Goal: Task Accomplishment & Management: Complete application form

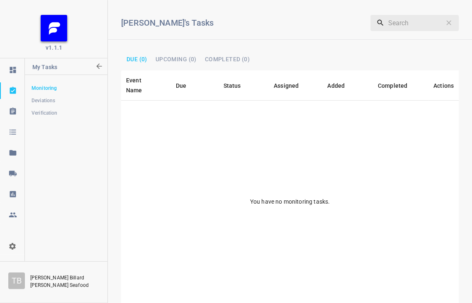
click at [51, 110] on span "Verification" at bounding box center [66, 113] width 69 height 8
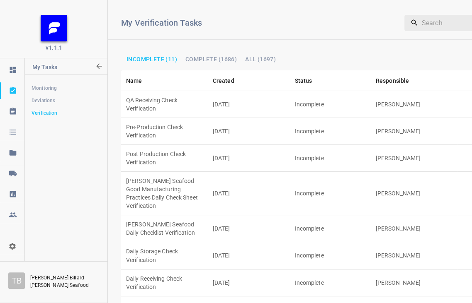
click at [352, 96] on td "Incomplete" at bounding box center [330, 104] width 81 height 27
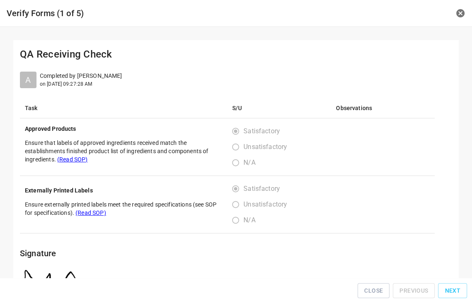
scroll to position [29, 0]
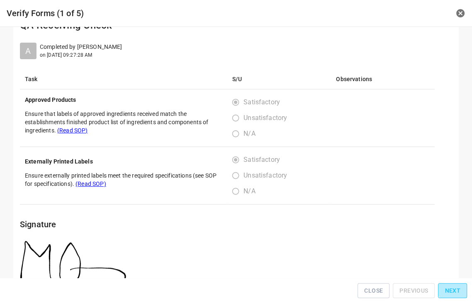
click at [457, 289] on span "Next" at bounding box center [452, 291] width 16 height 10
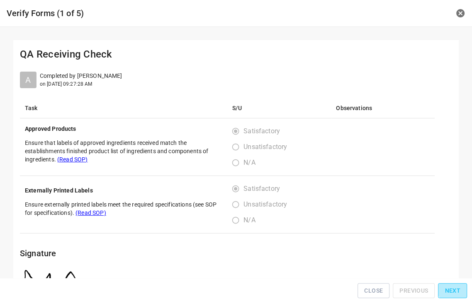
click at [457, 289] on span "Next" at bounding box center [452, 291] width 16 height 10
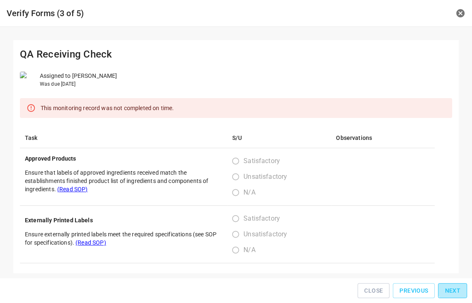
click at [457, 289] on span "Next" at bounding box center [452, 291] width 16 height 10
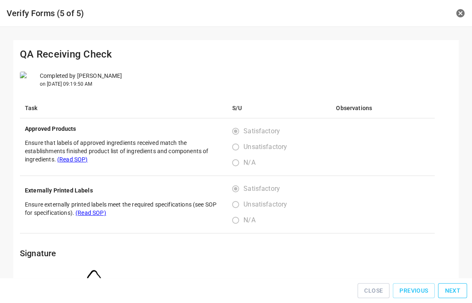
click at [457, 289] on span "Next" at bounding box center [452, 291] width 16 height 10
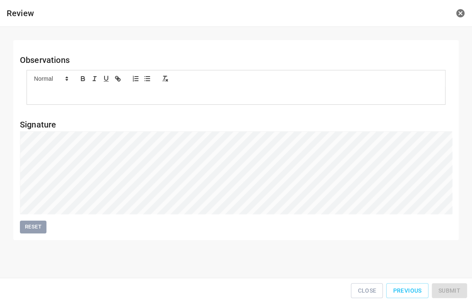
click at [457, 289] on div "Close Previous Submit" at bounding box center [235, 291] width 465 height 19
click at [458, 289] on div "Close Previous Submit" at bounding box center [235, 291] width 465 height 19
drag, startPoint x: 458, startPoint y: 289, endPoint x: 458, endPoint y: 294, distance: 5.0
click at [458, 294] on div "Close Previous Submit" at bounding box center [235, 291] width 465 height 19
click at [463, 289] on button "Submit" at bounding box center [449, 291] width 35 height 15
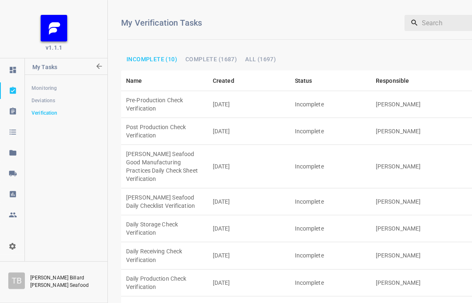
click at [179, 118] on td "Post Production Check Verification" at bounding box center [164, 131] width 87 height 27
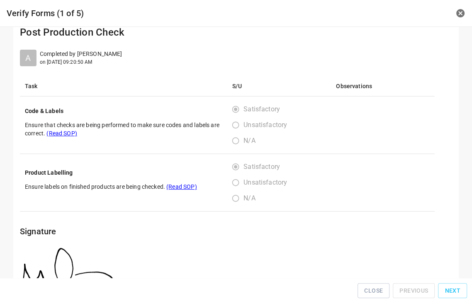
scroll to position [34, 0]
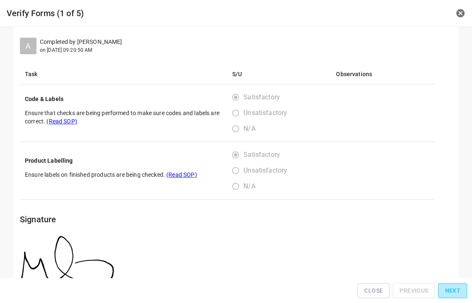
click at [460, 291] on button "Next" at bounding box center [452, 291] width 29 height 15
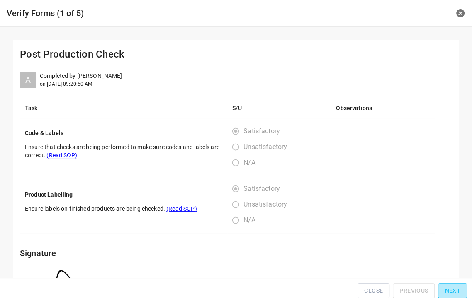
click at [460, 291] on button "Next" at bounding box center [452, 291] width 29 height 15
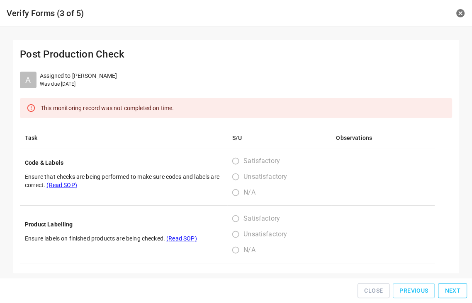
click at [460, 289] on button "Next" at bounding box center [452, 291] width 29 height 15
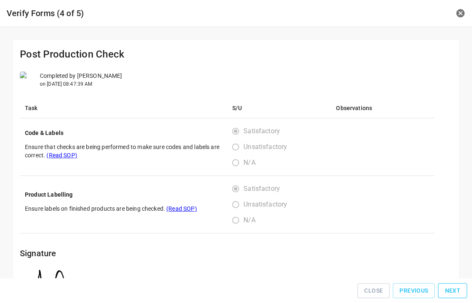
click at [459, 289] on span "Next" at bounding box center [452, 291] width 16 height 10
click at [459, 288] on span "Next" at bounding box center [452, 291] width 16 height 10
click at [458, 288] on div "Close Previous Next" at bounding box center [235, 291] width 465 height 19
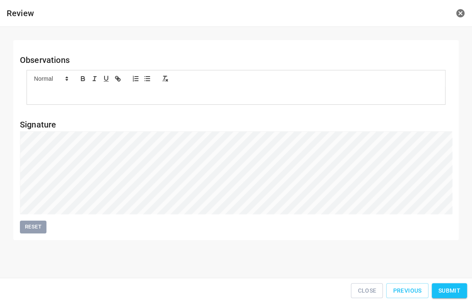
click at [456, 289] on span "Submit" at bounding box center [449, 291] width 22 height 10
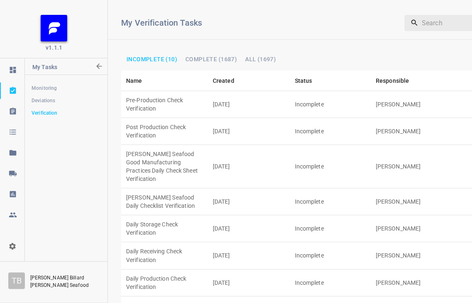
click at [332, 243] on td "Incomplete" at bounding box center [330, 256] width 81 height 27
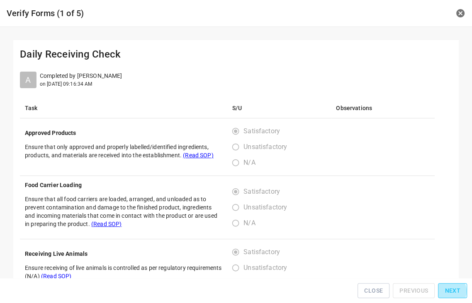
click at [449, 294] on span "Next" at bounding box center [452, 291] width 16 height 10
click at [450, 294] on span "Next" at bounding box center [452, 291] width 16 height 10
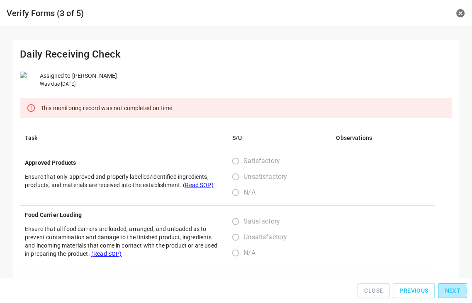
click at [450, 294] on span "Next" at bounding box center [452, 291] width 16 height 10
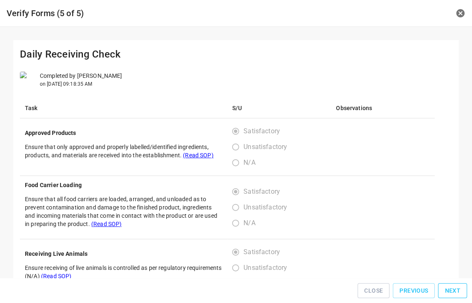
click at [450, 294] on span "Next" at bounding box center [452, 291] width 16 height 10
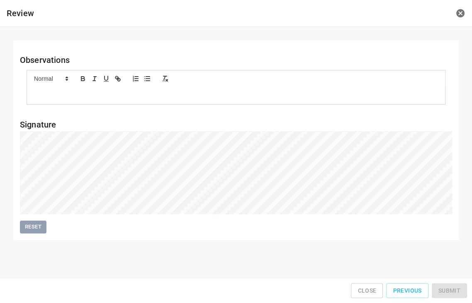
click at [450, 294] on div "Close Previous Submit" at bounding box center [235, 291] width 465 height 19
click at [451, 290] on span "Submit" at bounding box center [449, 291] width 22 height 10
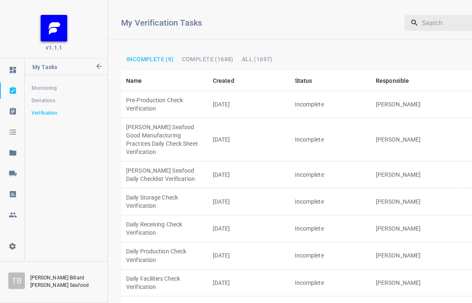
click at [344, 91] on td "Incomplete" at bounding box center [330, 104] width 81 height 27
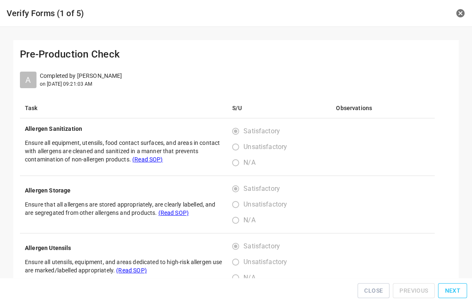
click at [456, 291] on span "Next" at bounding box center [452, 291] width 16 height 10
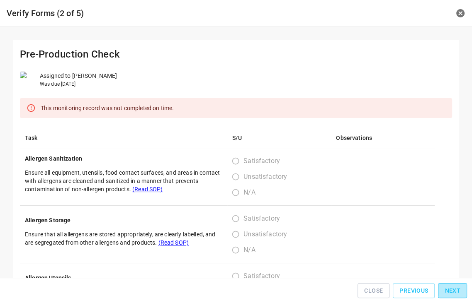
click at [456, 291] on span "Next" at bounding box center [452, 291] width 16 height 10
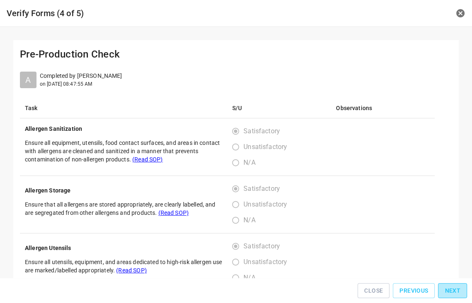
click at [456, 291] on span "Next" at bounding box center [452, 291] width 16 height 10
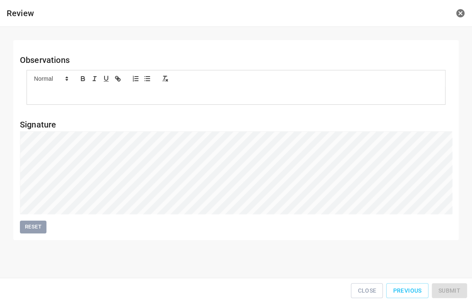
click at [456, 291] on div "Close Previous Submit" at bounding box center [235, 291] width 465 height 19
click at [456, 288] on div "Close Previous Submit" at bounding box center [235, 291] width 465 height 19
click at [463, 286] on button "Submit" at bounding box center [449, 291] width 35 height 15
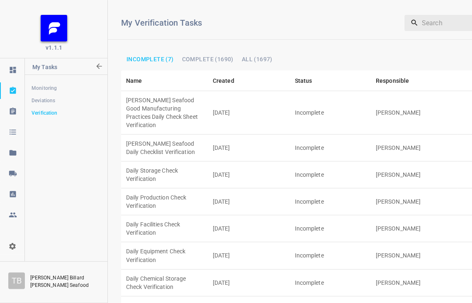
click at [145, 135] on td "[PERSON_NAME] Seafood Daily Checklist Verification" at bounding box center [164, 148] width 87 height 27
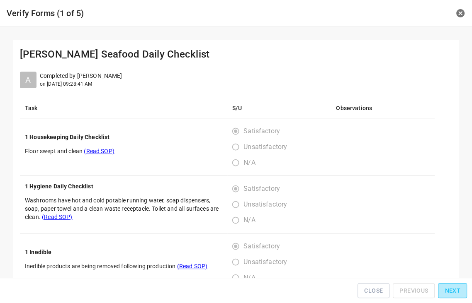
click at [458, 294] on span "Next" at bounding box center [452, 291] width 16 height 10
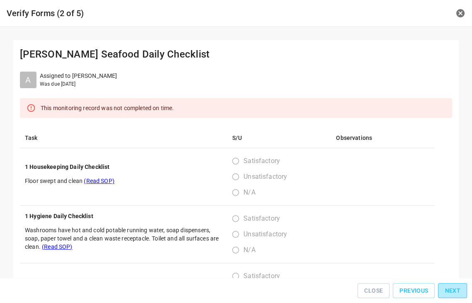
click at [458, 294] on span "Next" at bounding box center [452, 291] width 16 height 10
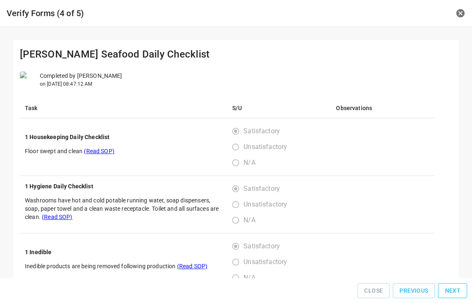
click at [458, 294] on span "Next" at bounding box center [452, 291] width 16 height 10
click at [458, 294] on div "Close Previous Next" at bounding box center [235, 291] width 465 height 19
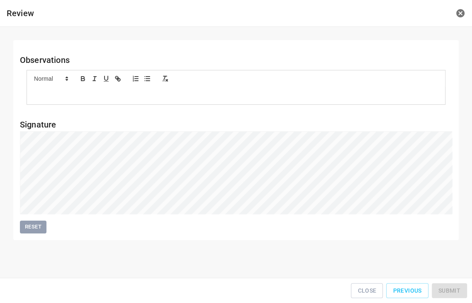
click at [458, 294] on div "Close Previous Submit" at bounding box center [235, 291] width 465 height 19
click at [461, 288] on button "Submit" at bounding box center [449, 291] width 35 height 15
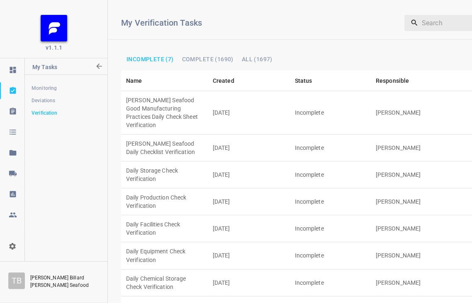
click at [228, 99] on td "[DATE]" at bounding box center [249, 113] width 82 height 44
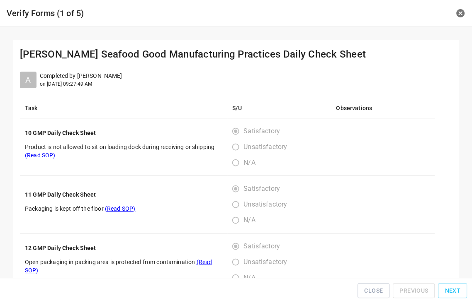
click at [452, 292] on span "Next" at bounding box center [452, 291] width 16 height 10
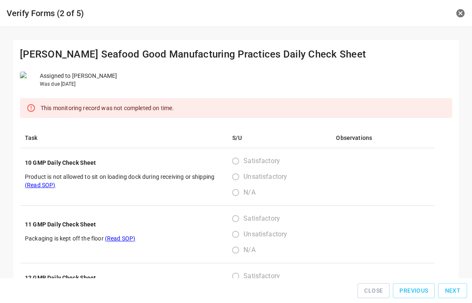
click at [452, 292] on span "Next" at bounding box center [452, 291] width 16 height 10
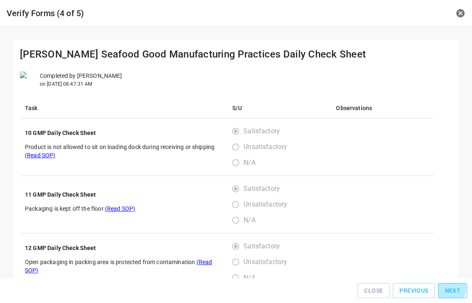
click at [452, 292] on span "Next" at bounding box center [452, 291] width 16 height 10
click at [452, 291] on span "Next" at bounding box center [452, 291] width 16 height 10
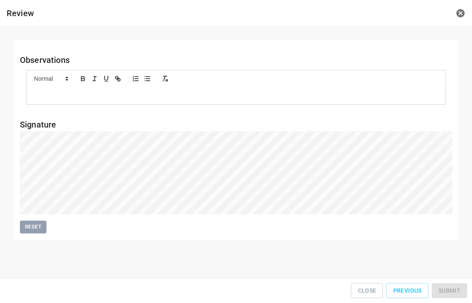
drag, startPoint x: 451, startPoint y: 290, endPoint x: 444, endPoint y: 288, distance: 6.6
click at [451, 290] on div "Close Previous Submit" at bounding box center [235, 291] width 465 height 19
click at [458, 290] on span "Submit" at bounding box center [449, 291] width 22 height 10
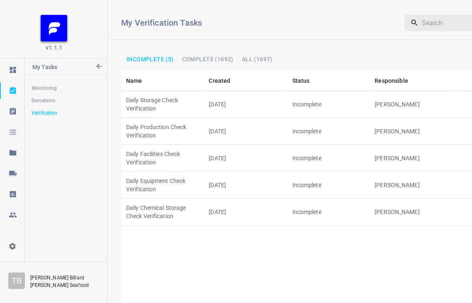
click at [150, 145] on td "Daily Facilities Check Verification" at bounding box center [162, 158] width 82 height 27
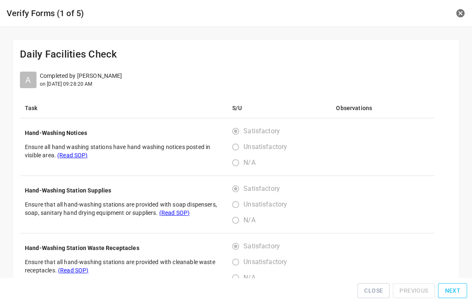
click at [459, 289] on span "Next" at bounding box center [452, 291] width 16 height 10
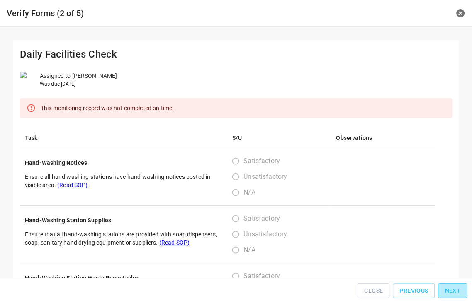
click at [459, 289] on span "Next" at bounding box center [452, 291] width 16 height 10
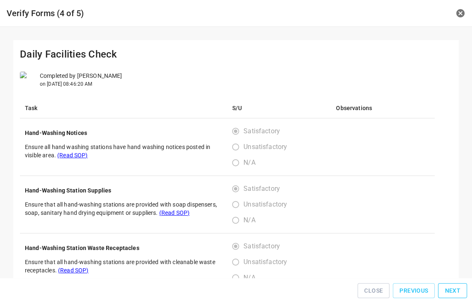
click at [458, 288] on button "Next" at bounding box center [452, 291] width 29 height 15
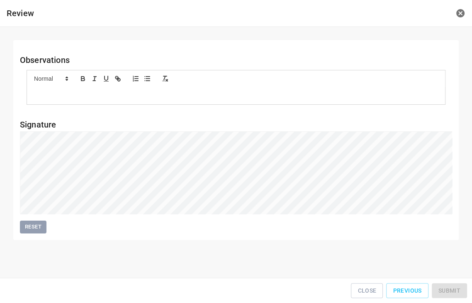
click at [458, 288] on div "Close Previous Submit" at bounding box center [235, 291] width 465 height 19
click at [458, 286] on div "Close Previous Submit" at bounding box center [235, 291] width 465 height 19
click at [460, 289] on span "Submit" at bounding box center [449, 291] width 22 height 10
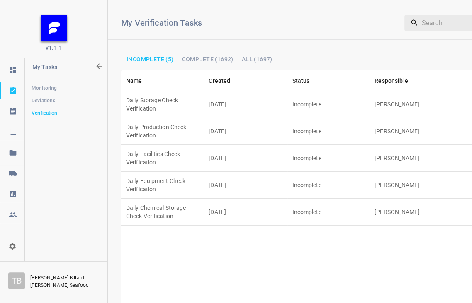
click at [302, 199] on td "Incomplete" at bounding box center [328, 212] width 82 height 27
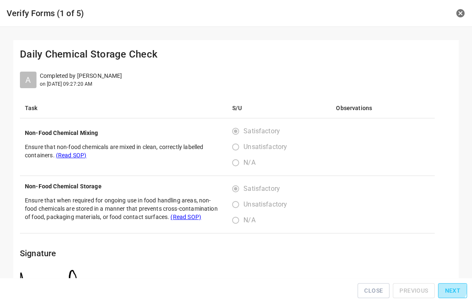
click at [454, 293] on span "Next" at bounding box center [452, 291] width 16 height 10
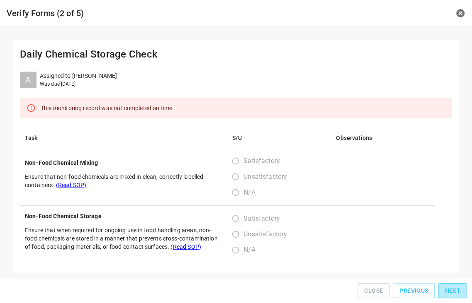
click at [454, 293] on span "Next" at bounding box center [452, 291] width 16 height 10
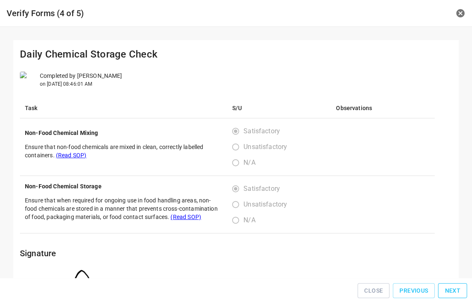
click at [454, 293] on span "Next" at bounding box center [452, 291] width 16 height 10
click at [454, 291] on span "Next" at bounding box center [452, 291] width 16 height 10
click at [454, 291] on div "Close Previous Next" at bounding box center [235, 291] width 465 height 19
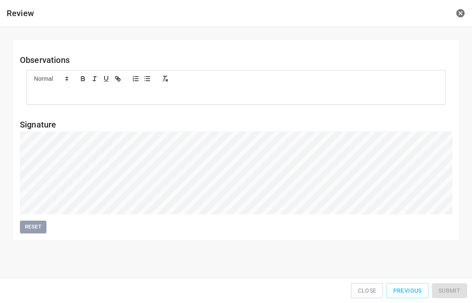
click at [454, 290] on div "Close Previous Submit" at bounding box center [235, 291] width 465 height 19
click at [454, 289] on div "Close Previous Submit" at bounding box center [235, 291] width 465 height 19
click at [454, 287] on button "Submit" at bounding box center [449, 291] width 35 height 15
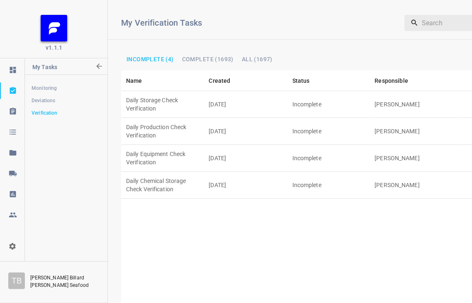
click at [219, 145] on td "[DATE]" at bounding box center [245, 158] width 83 height 27
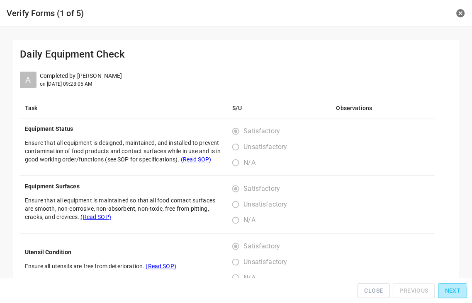
click at [451, 294] on span "Next" at bounding box center [452, 291] width 16 height 10
click at [453, 293] on span "Next" at bounding box center [452, 291] width 16 height 10
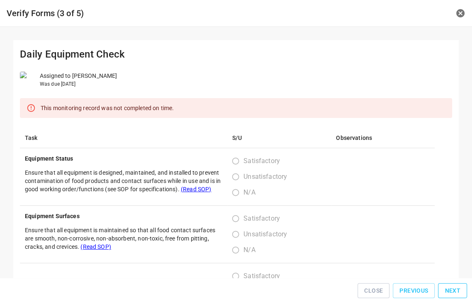
click at [453, 293] on span "Next" at bounding box center [452, 291] width 16 height 10
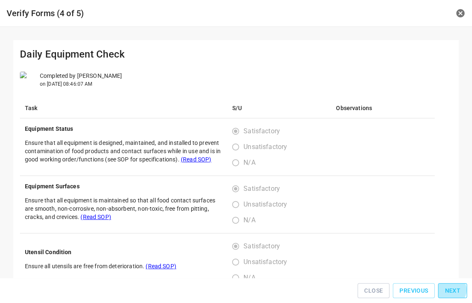
click at [453, 294] on span "Next" at bounding box center [452, 291] width 16 height 10
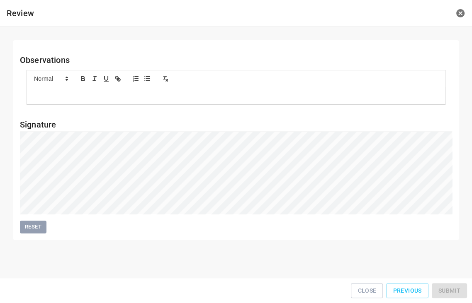
click at [453, 294] on div "Close Previous Submit" at bounding box center [235, 291] width 465 height 19
click at [452, 294] on div "Close Previous Submit" at bounding box center [235, 291] width 465 height 19
click at [449, 283] on div "Close Previous Submit" at bounding box center [236, 291] width 472 height 26
click at [454, 289] on button "Submit" at bounding box center [449, 291] width 35 height 15
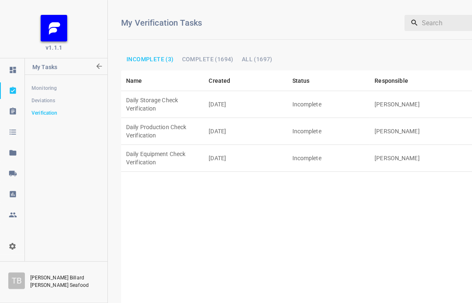
click at [245, 145] on td "[DATE]" at bounding box center [245, 158] width 83 height 27
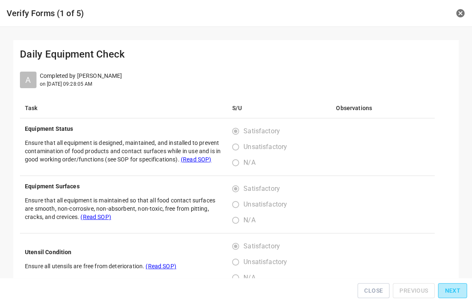
click at [458, 294] on span "Next" at bounding box center [452, 291] width 16 height 10
click at [459, 294] on span "Next" at bounding box center [452, 291] width 16 height 10
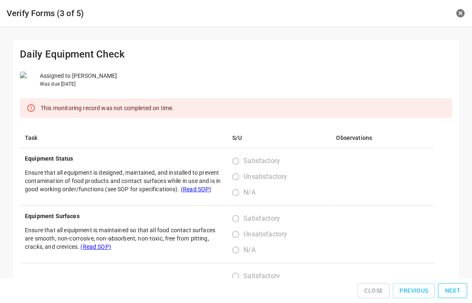
click at [460, 294] on button "Next" at bounding box center [452, 291] width 29 height 15
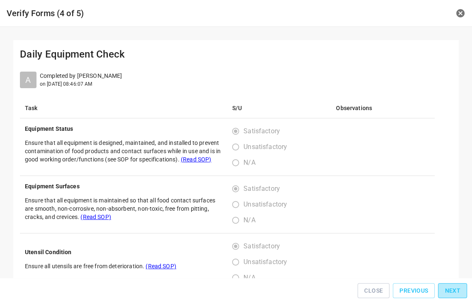
click at [460, 294] on button "Next" at bounding box center [452, 291] width 29 height 15
click at [460, 294] on div "Close Previous Next" at bounding box center [235, 291] width 465 height 19
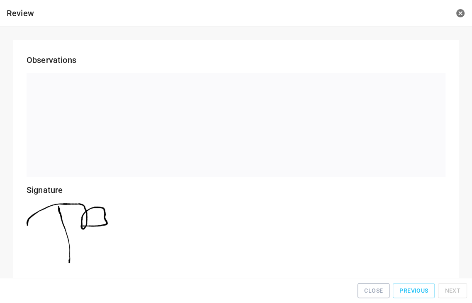
click at [383, 296] on span "Close" at bounding box center [373, 291] width 19 height 10
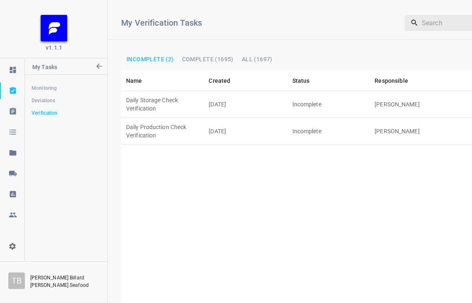
click at [205, 104] on table "Name Created Status Responsible Actions Daily Storage Check Verification [DATE]…" at bounding box center [315, 189] width 388 height 238
click at [205, 99] on td "[DATE]" at bounding box center [245, 104] width 83 height 27
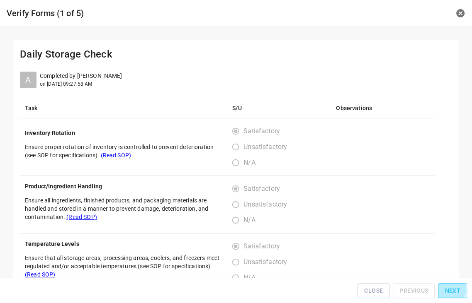
click at [451, 293] on span "Next" at bounding box center [452, 291] width 16 height 10
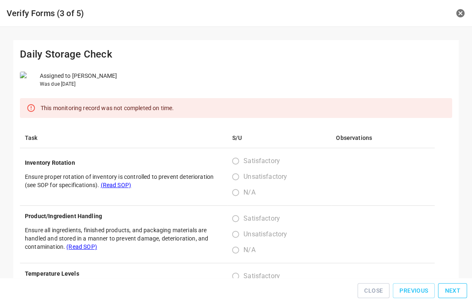
click at [451, 293] on span "Next" at bounding box center [452, 291] width 16 height 10
click at [453, 291] on span "Next" at bounding box center [452, 291] width 16 height 10
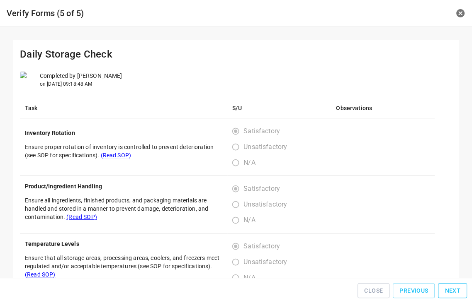
click at [454, 291] on span "Next" at bounding box center [452, 291] width 16 height 10
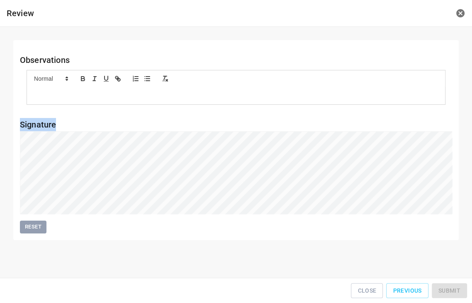
click at [454, 291] on div "Close Previous Submit" at bounding box center [235, 291] width 465 height 19
click at [449, 288] on button "Submit" at bounding box center [449, 291] width 35 height 15
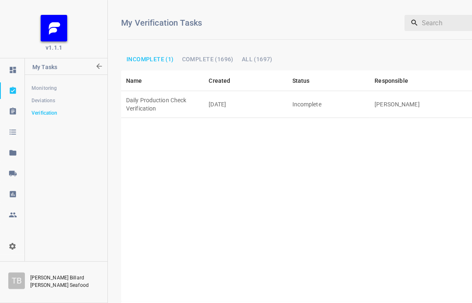
click at [172, 95] on td "Daily Production Check Verification" at bounding box center [162, 104] width 82 height 27
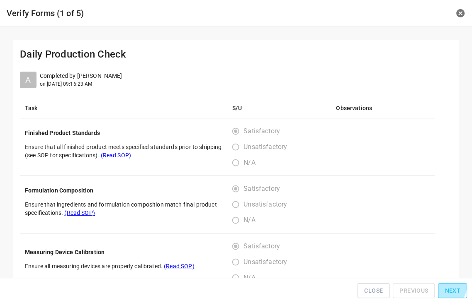
click at [444, 288] on button "Next" at bounding box center [452, 291] width 29 height 15
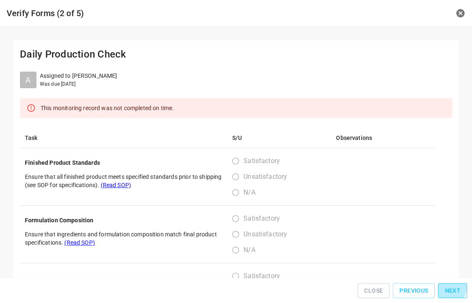
click at [442, 288] on button "Next" at bounding box center [452, 291] width 29 height 15
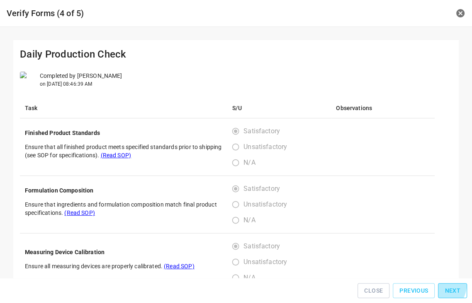
click at [441, 289] on button "Next" at bounding box center [452, 291] width 29 height 15
click at [441, 289] on div "Close Previous Next" at bounding box center [235, 291] width 465 height 19
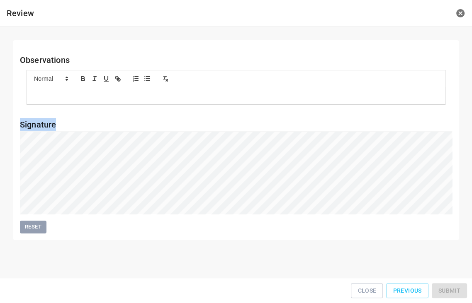
click at [441, 289] on div "Close Previous Submit" at bounding box center [235, 291] width 465 height 19
click at [458, 292] on span "Submit" at bounding box center [449, 291] width 22 height 10
